Goal: Check status: Check status

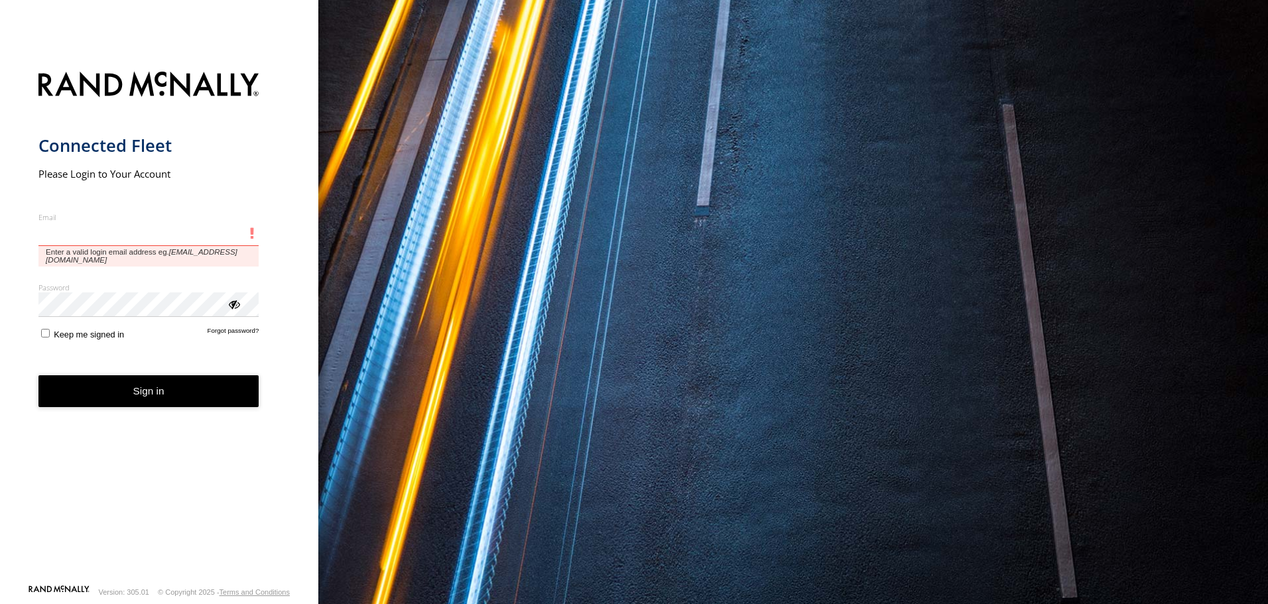
type input "**********"
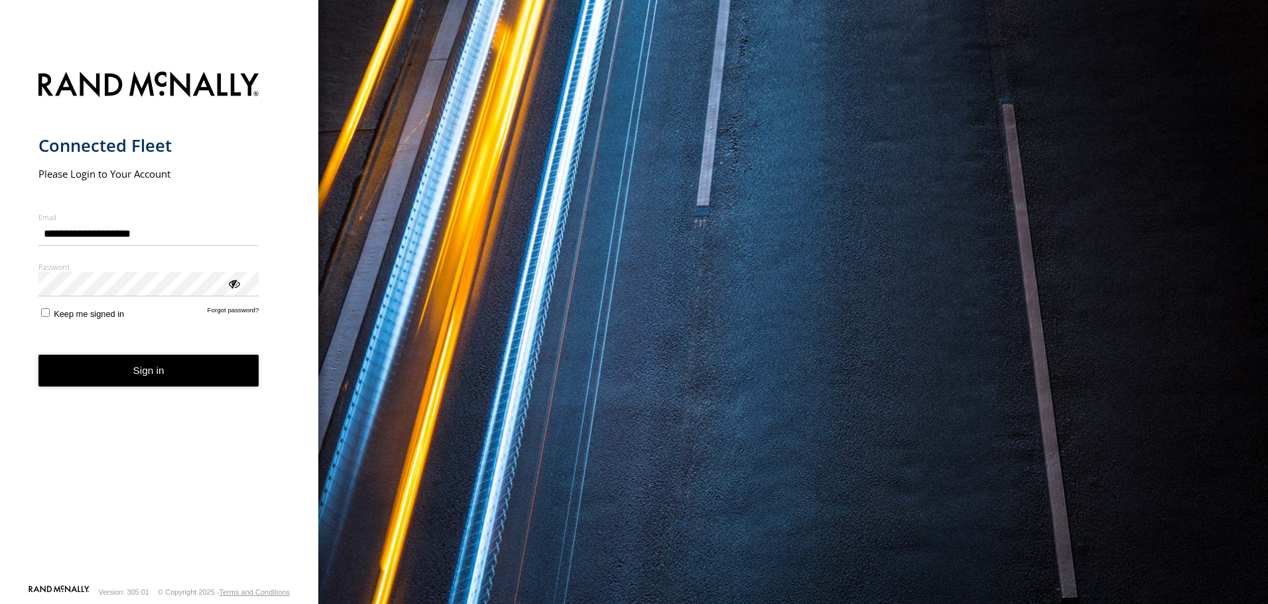
click at [157, 382] on button "Sign in" at bounding box center [148, 371] width 221 height 33
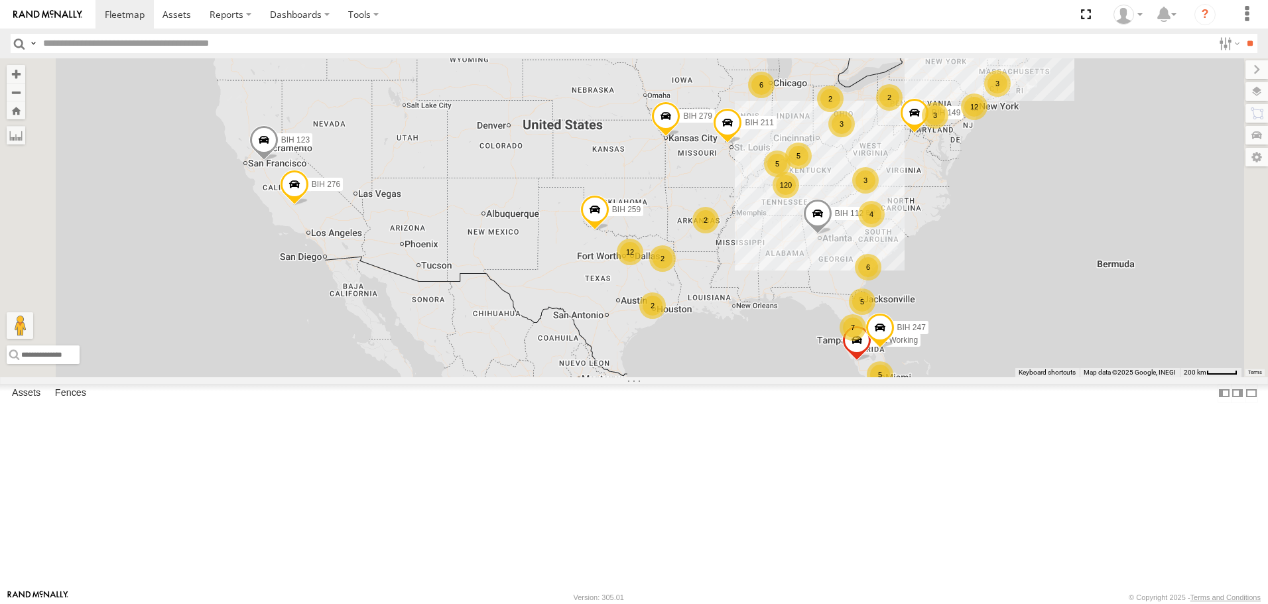
click at [0, 0] on div "Asset Current Location" at bounding box center [0, 0] width 0 height 0
click at [0, 0] on span "Asset" at bounding box center [0, 0] width 0 height 0
click at [0, 0] on span at bounding box center [0, 0] width 0 height 0
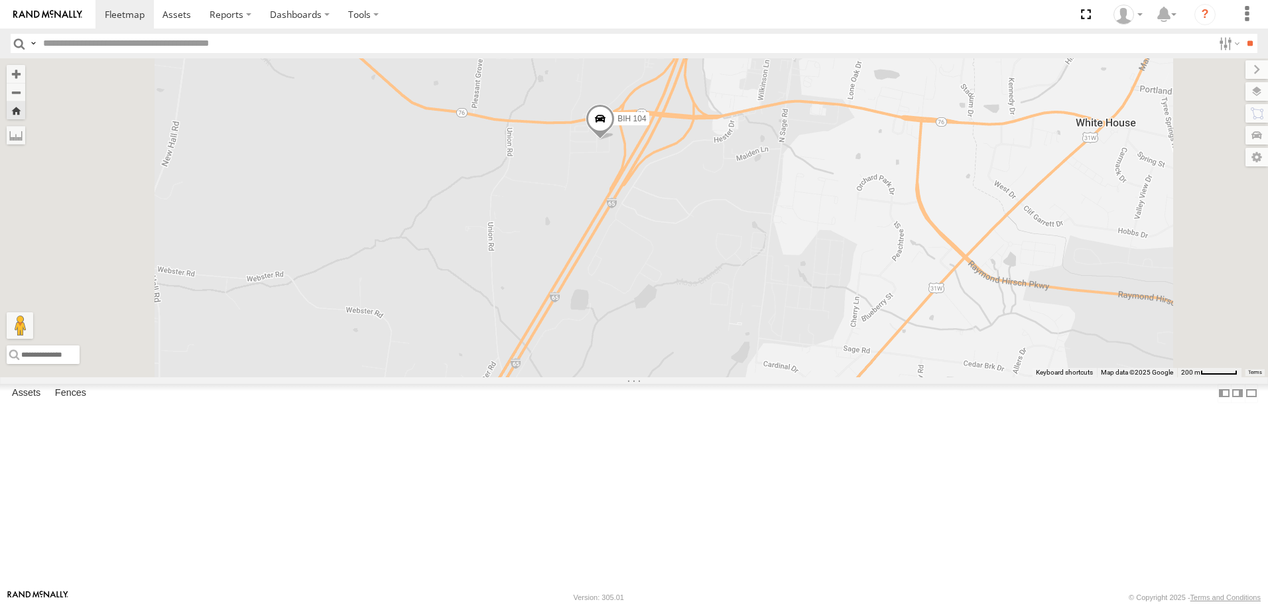
scroll to position [2587, 0]
click at [0, 0] on span at bounding box center [0, 0] width 0 height 0
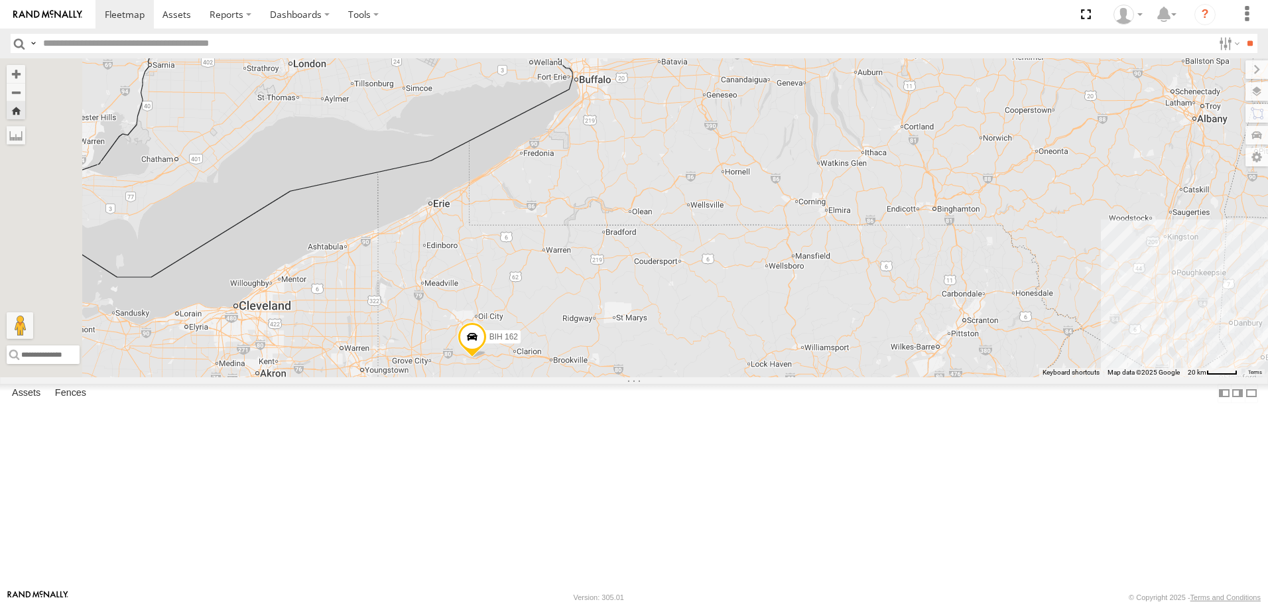
scroll to position [3649, 0]
click at [0, 0] on span at bounding box center [0, 0] width 0 height 0
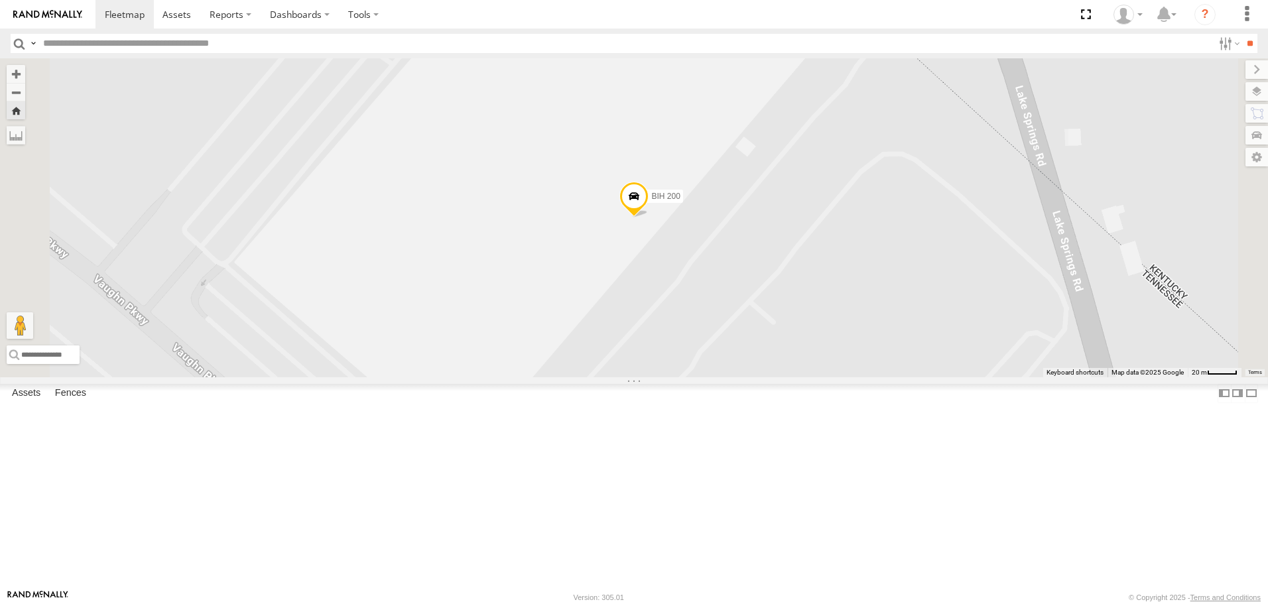
scroll to position [4511, 0]
click at [0, 0] on span at bounding box center [0, 0] width 0 height 0
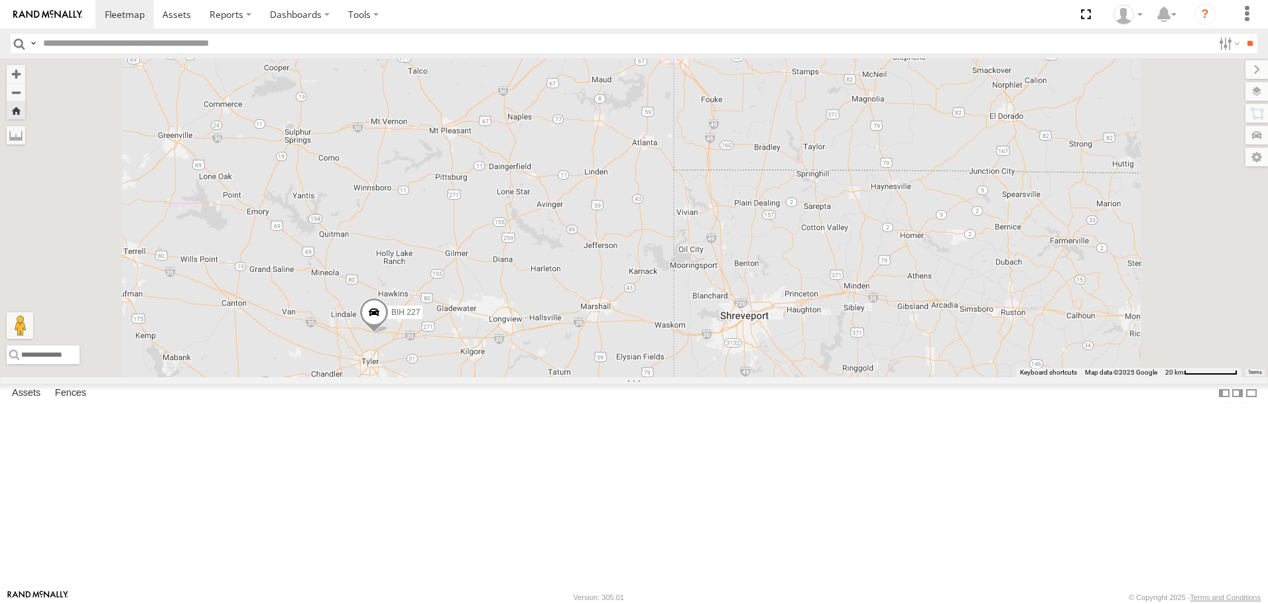
scroll to position [5108, 0]
click at [0, 0] on span at bounding box center [0, 0] width 0 height 0
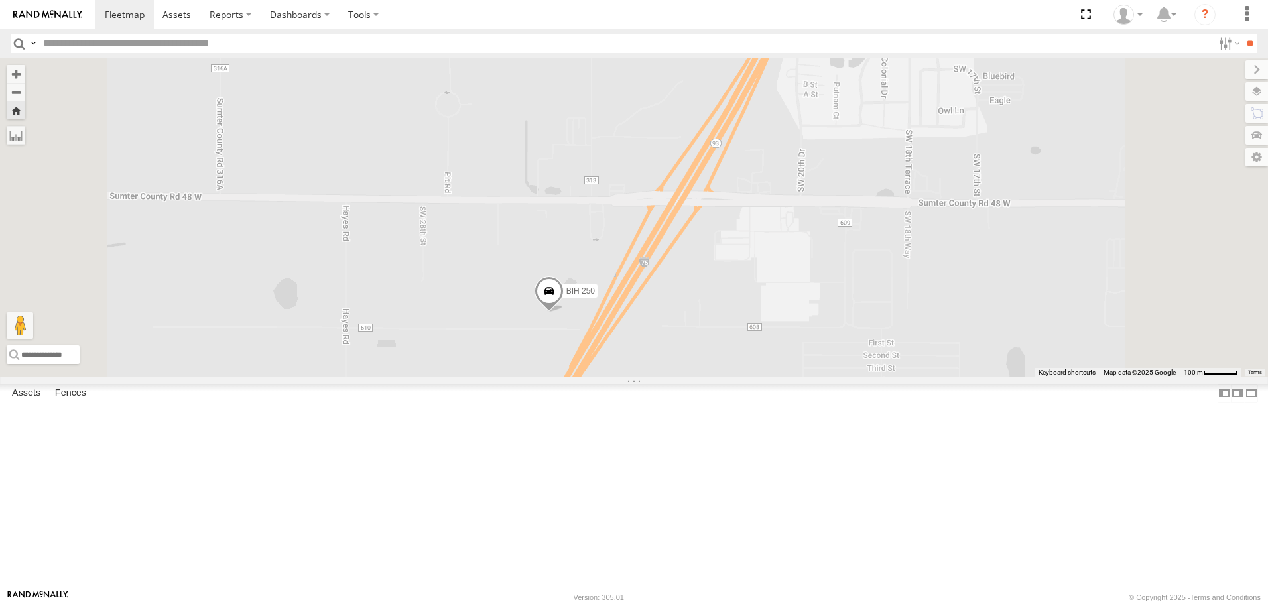
scroll to position [6568, 0]
click at [0, 0] on span at bounding box center [0, 0] width 0 height 0
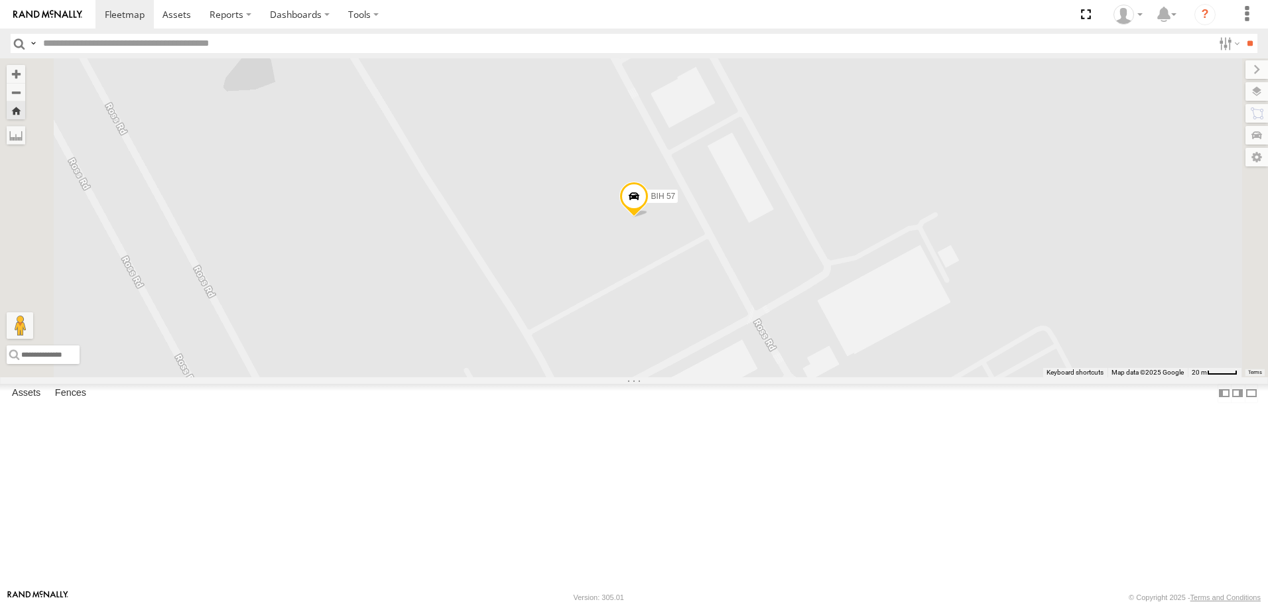
scroll to position [6236, 0]
click at [118, 17] on span at bounding box center [125, 14] width 40 height 13
